Goal: Information Seeking & Learning: Learn about a topic

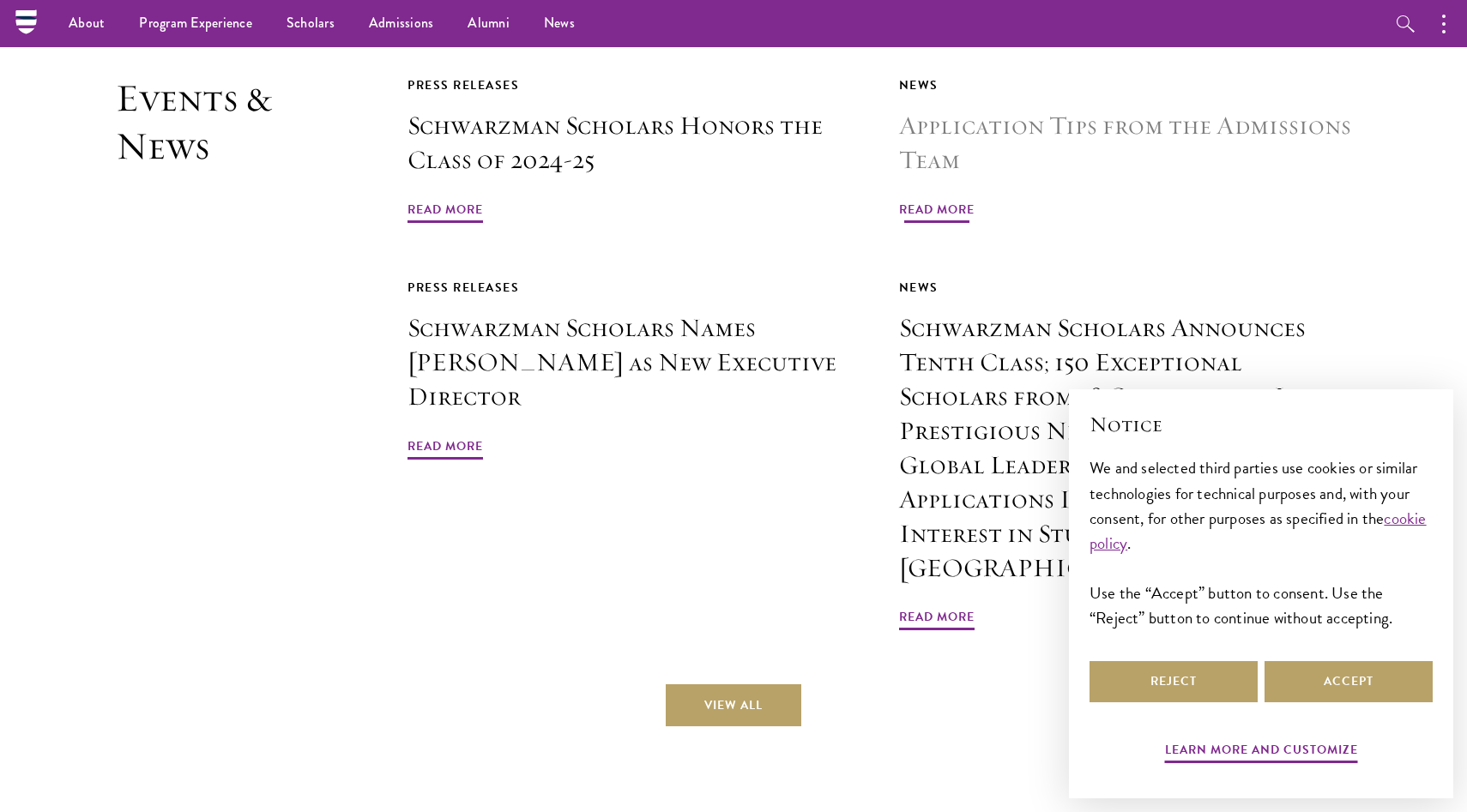
scroll to position [4122, 0]
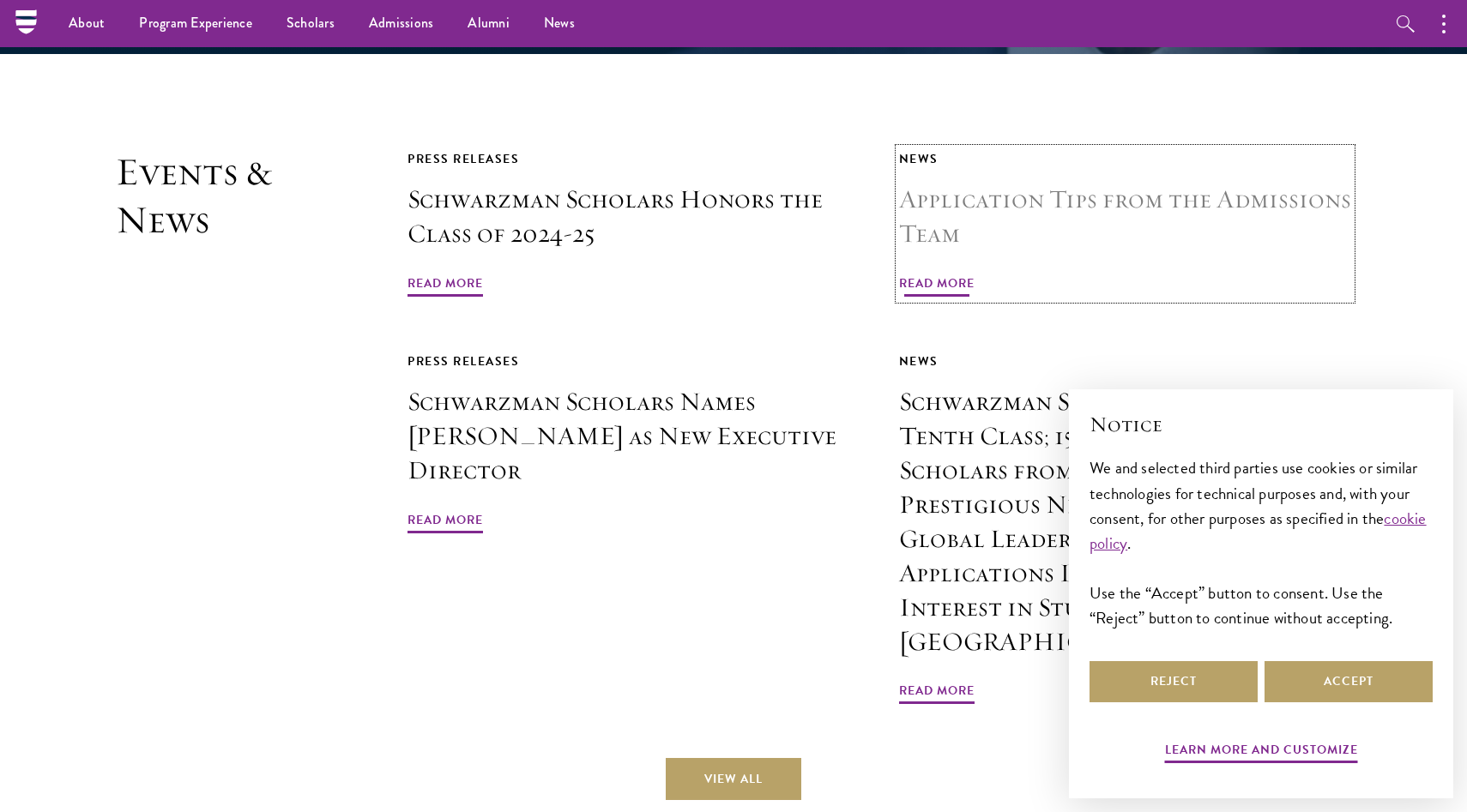
click at [950, 273] on span "Read More" at bounding box center [937, 286] width 76 height 26
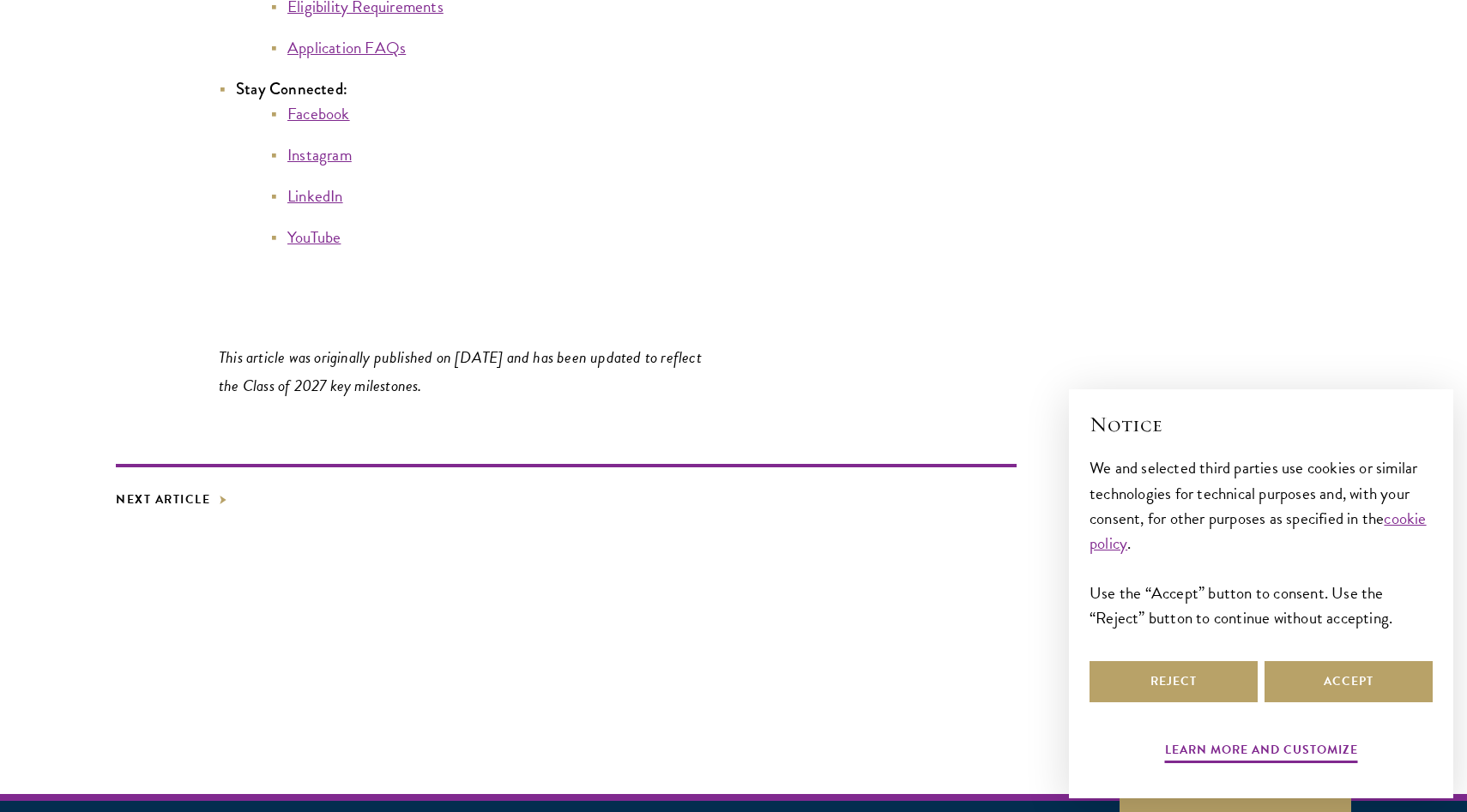
scroll to position [9650, 0]
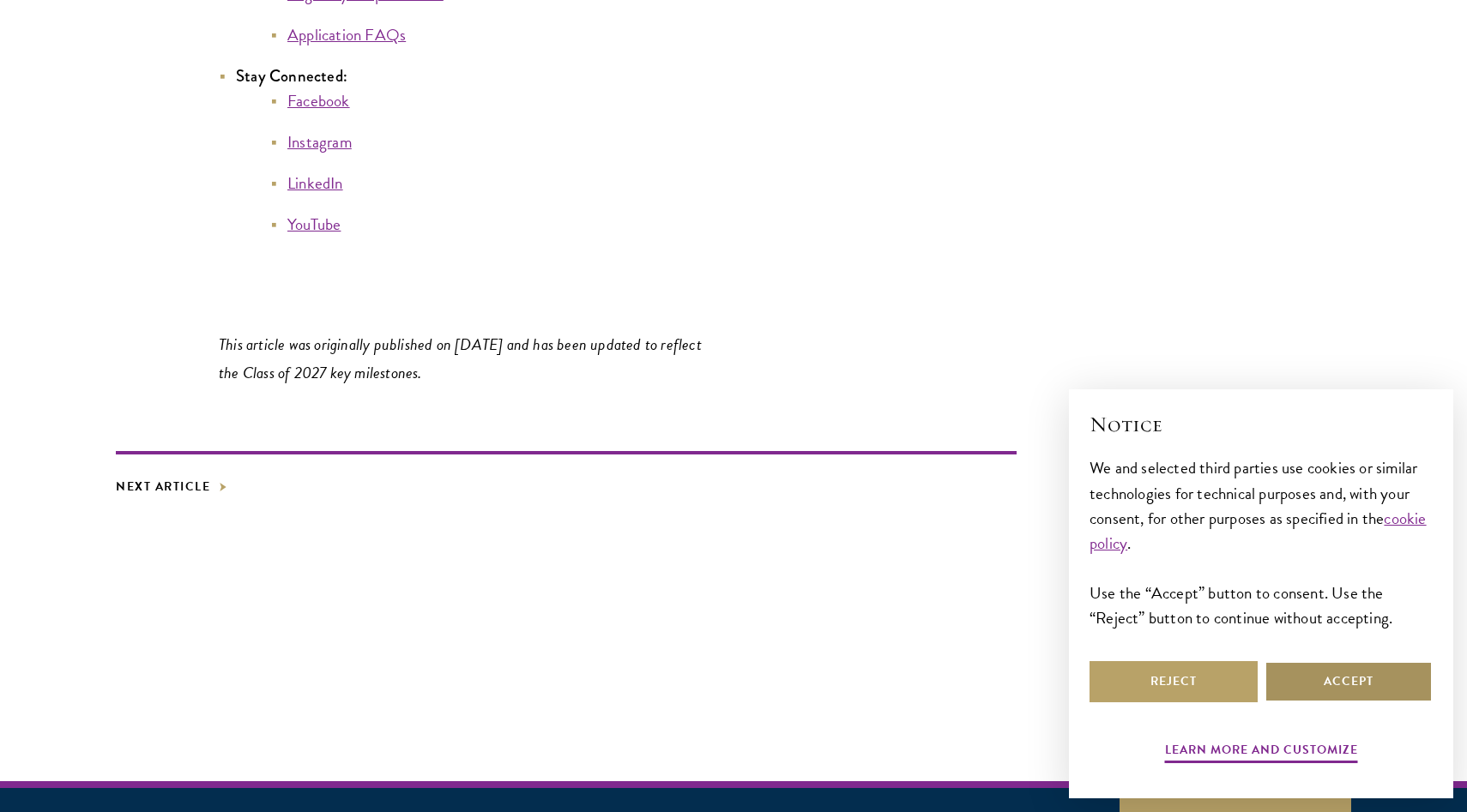
click at [1335, 677] on button "Accept" at bounding box center [1348, 682] width 168 height 41
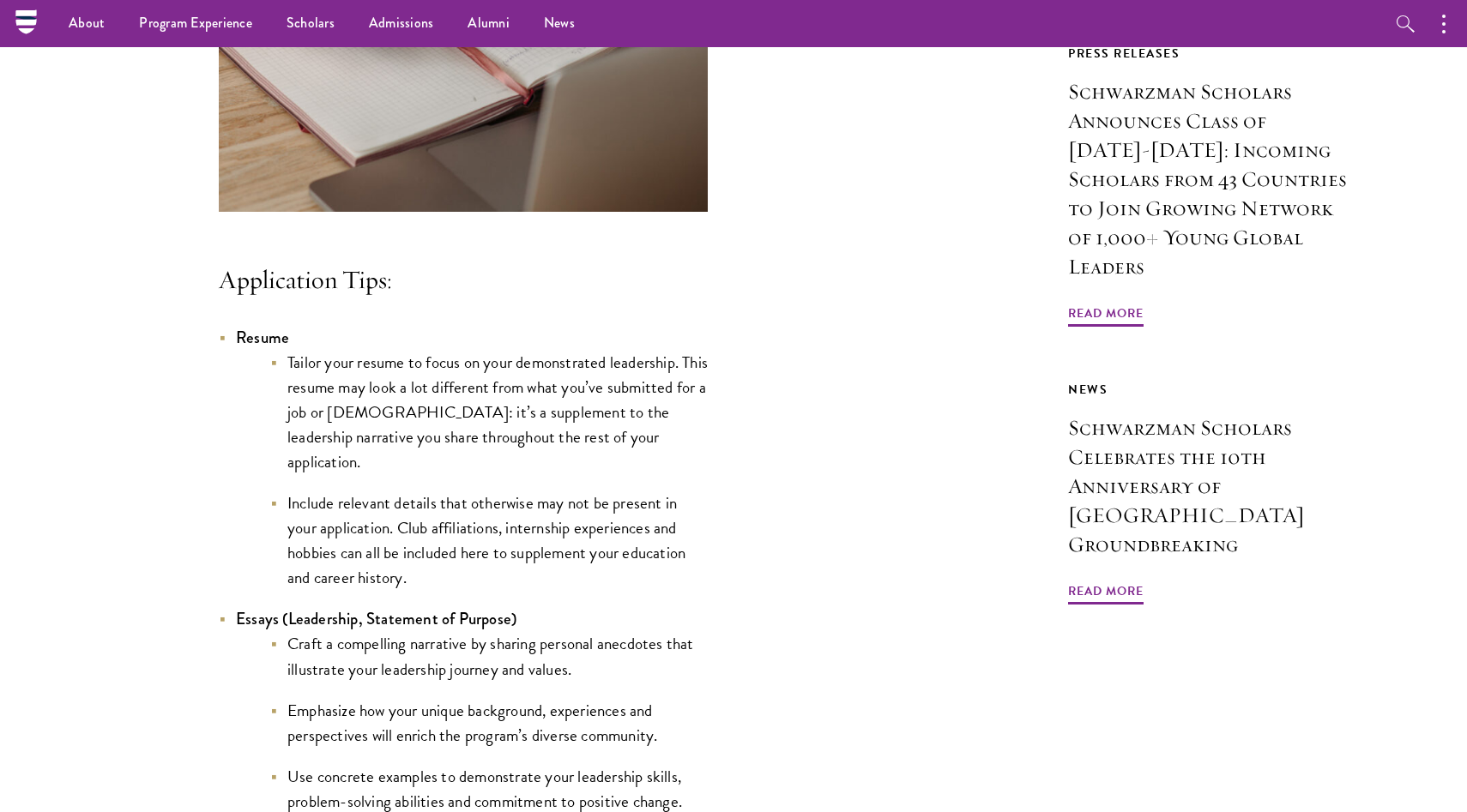
scroll to position [0, 0]
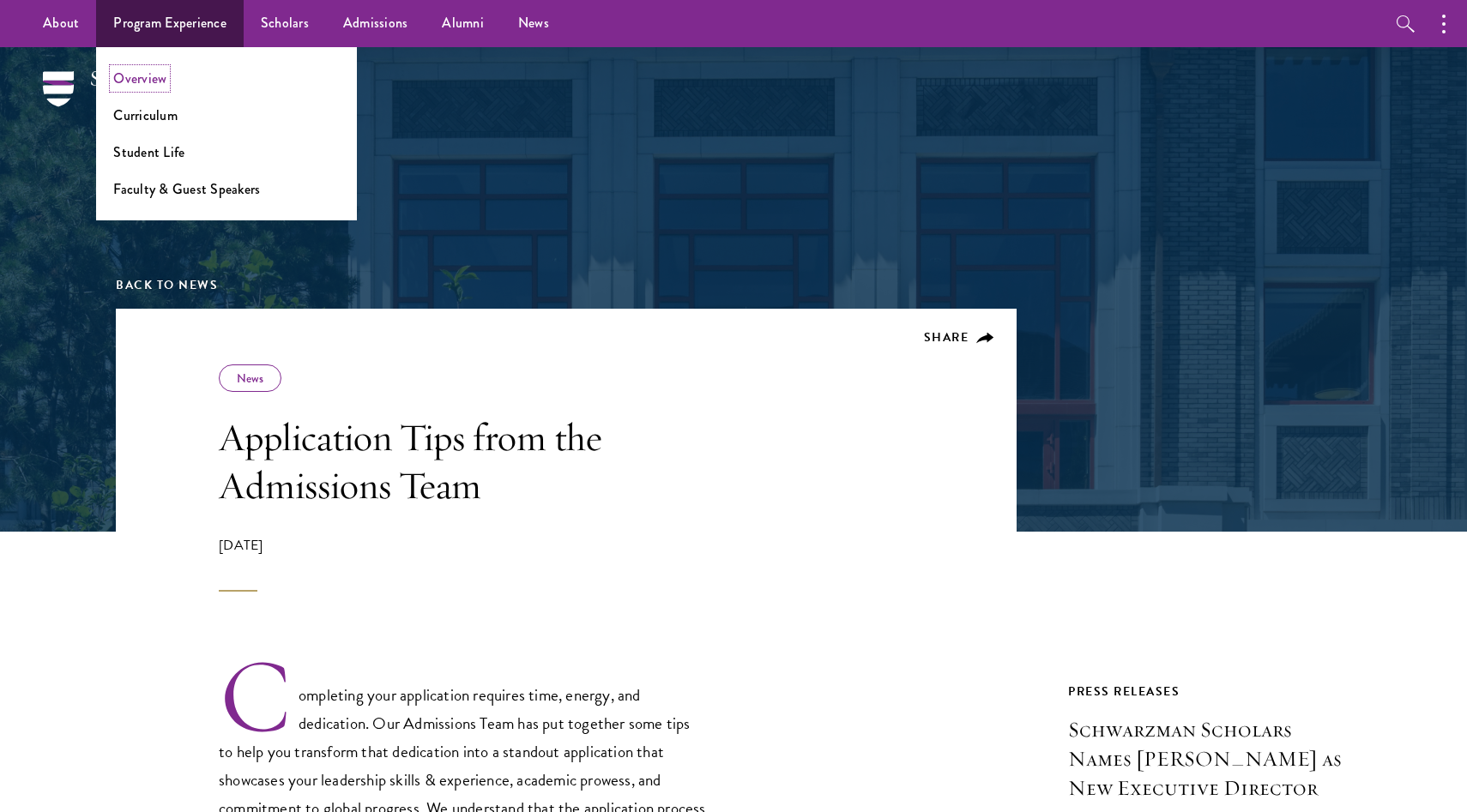
click at [144, 80] on link "Overview" at bounding box center [140, 78] width 53 height 19
